Goal: Task Accomplishment & Management: Use online tool/utility

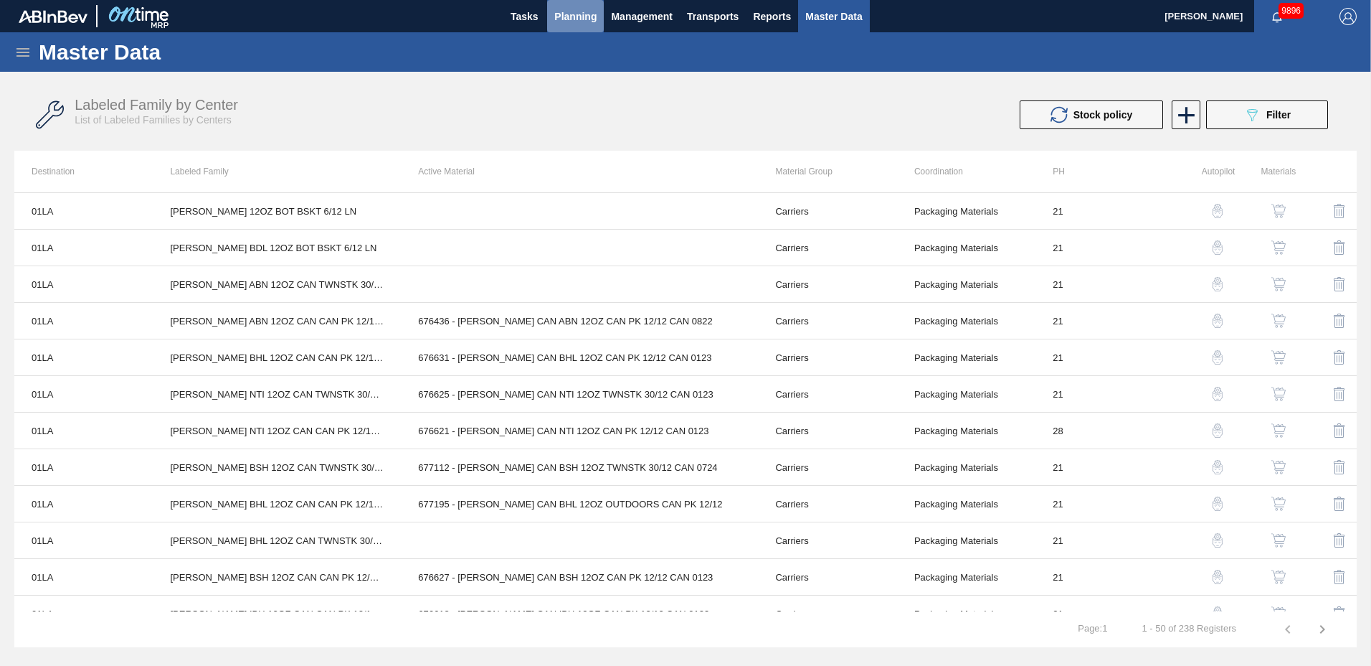
click at [559, 17] on span "Planning" at bounding box center [575, 16] width 42 height 17
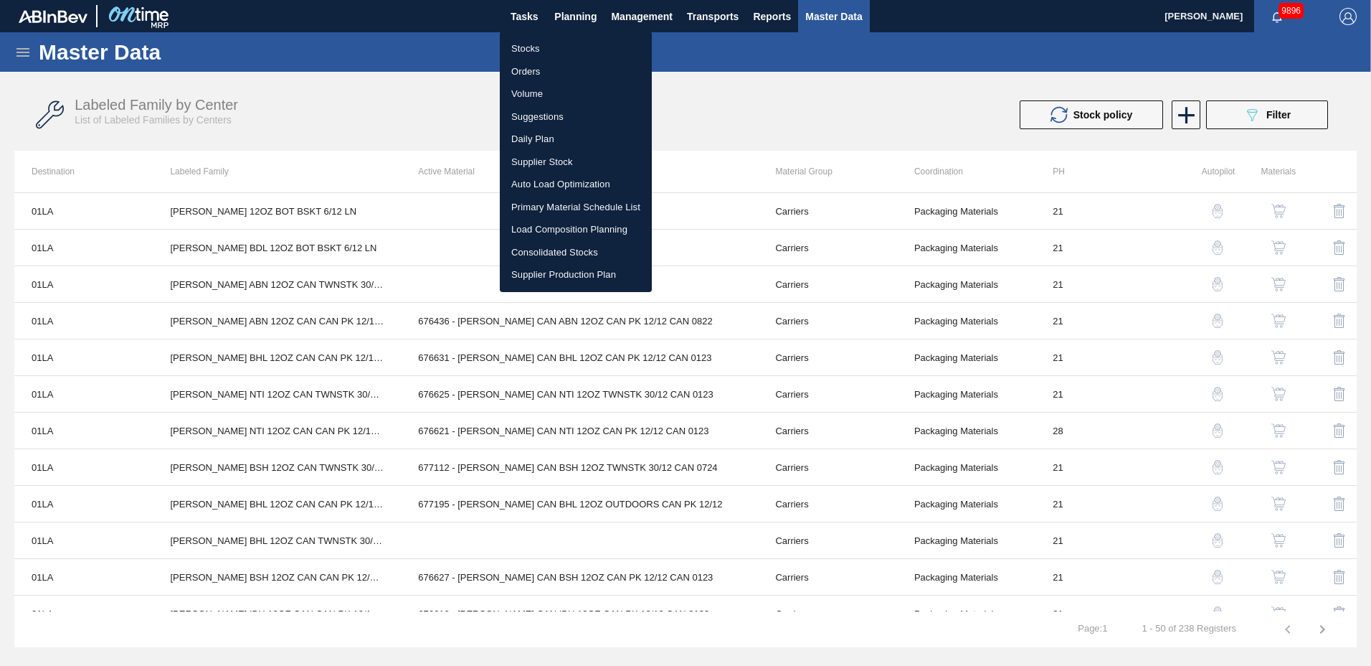
click at [547, 116] on li "Suggestions" at bounding box center [576, 116] width 152 height 23
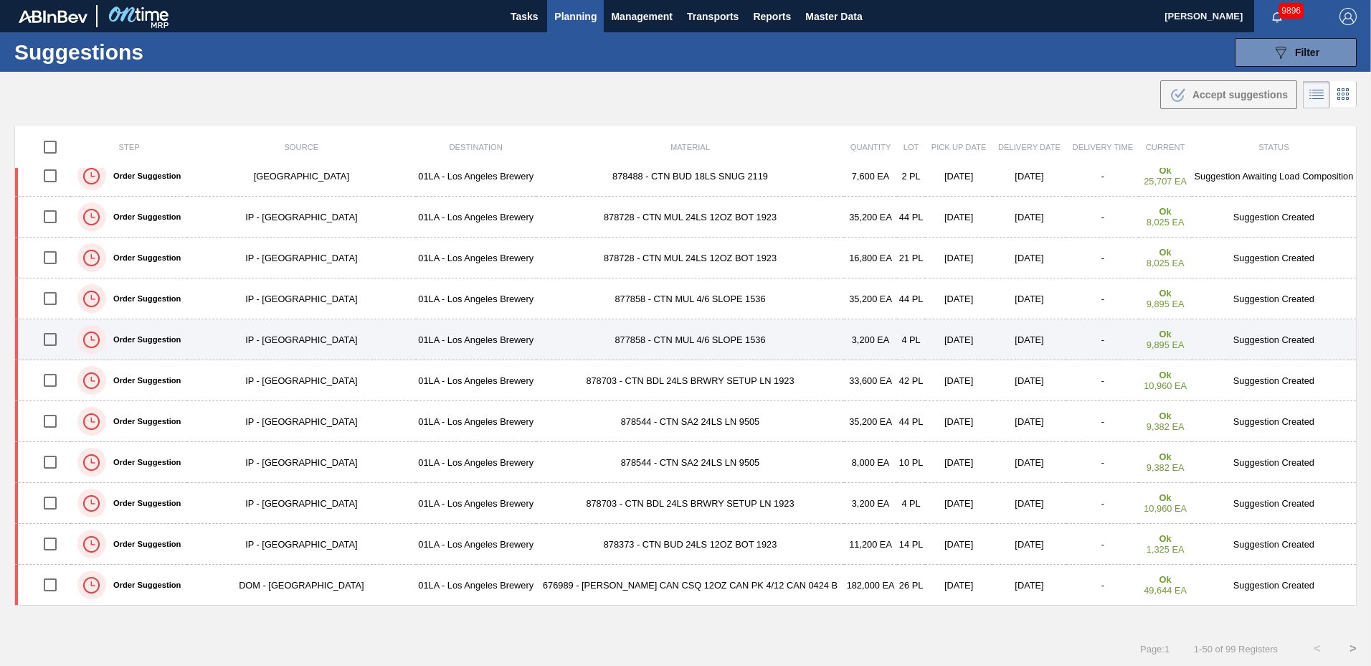
scroll to position [1, 0]
